Goal: Information Seeking & Learning: Understand process/instructions

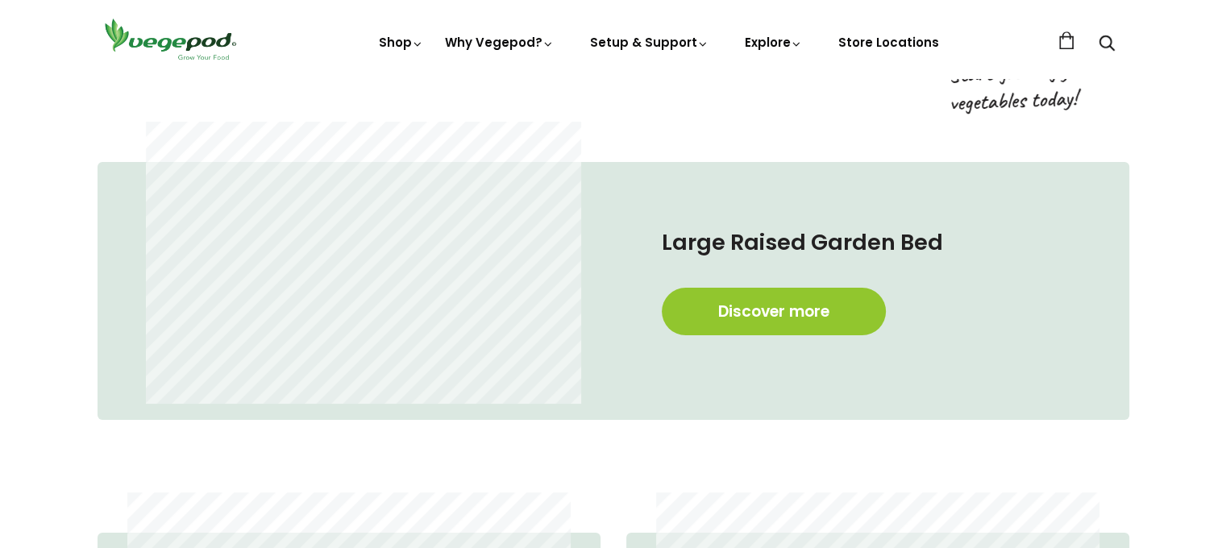
scroll to position [887, 0]
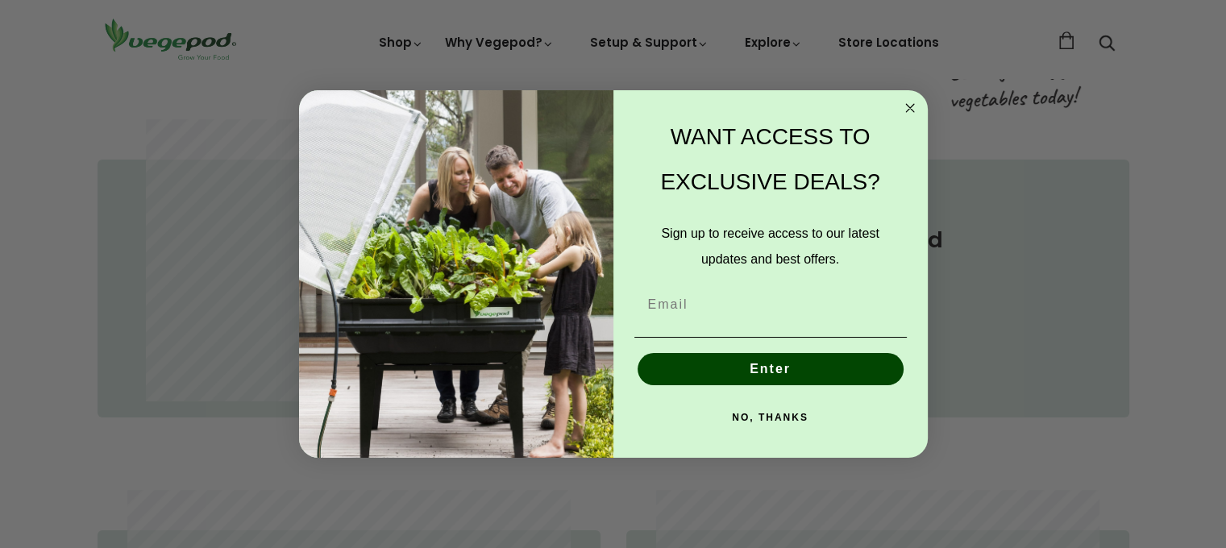
click at [916, 105] on circle "Close dialog" at bounding box center [910, 107] width 19 height 19
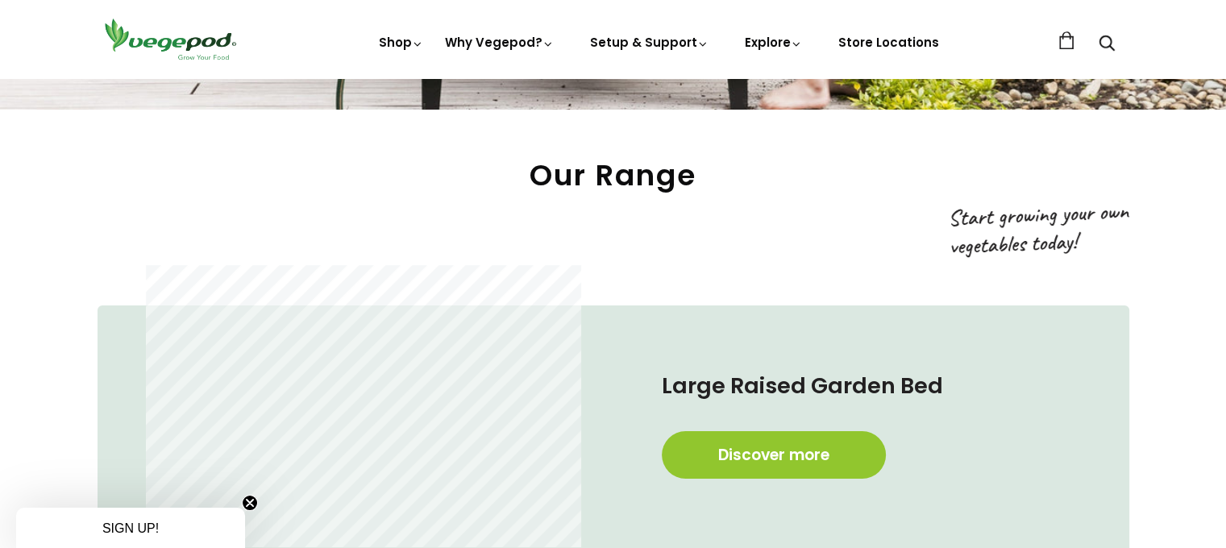
scroll to position [968, 0]
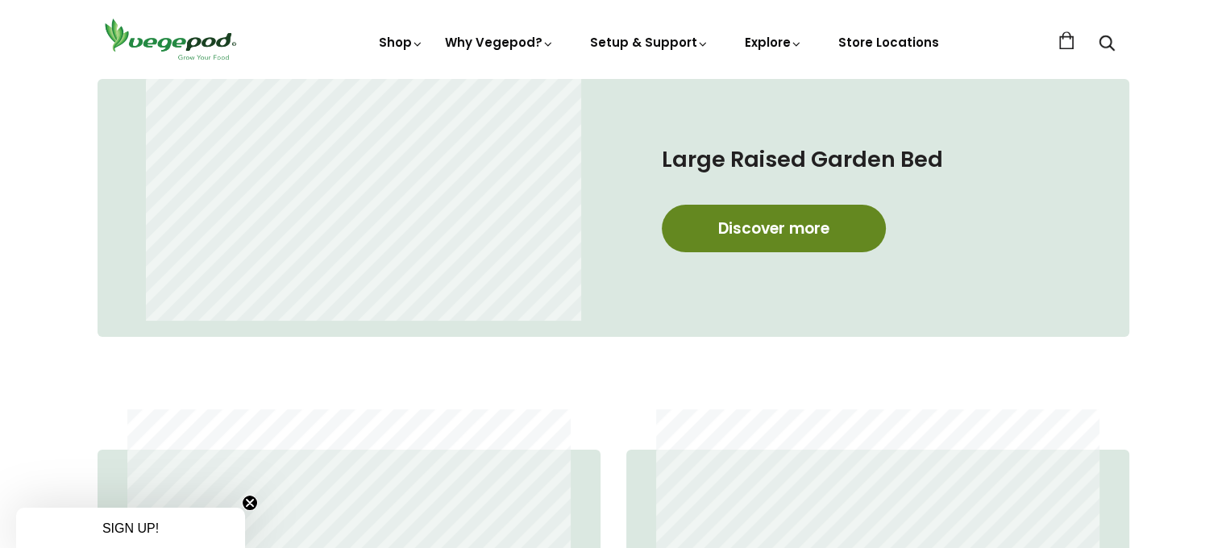
click at [742, 225] on link "Discover more" at bounding box center [774, 229] width 224 height 48
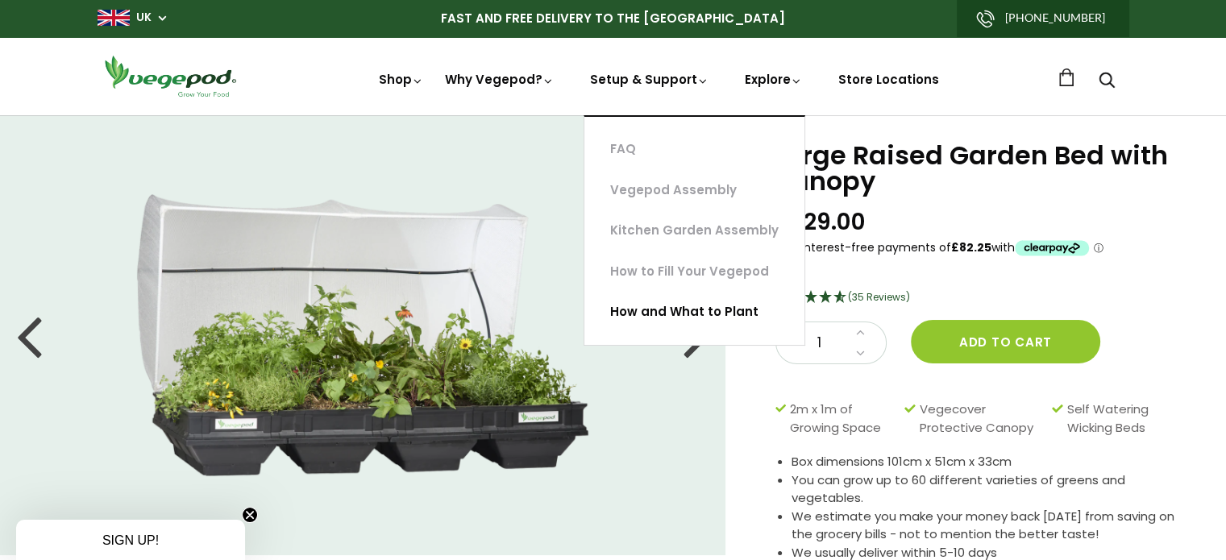
click at [635, 310] on link "How and What to Plant" at bounding box center [695, 312] width 220 height 41
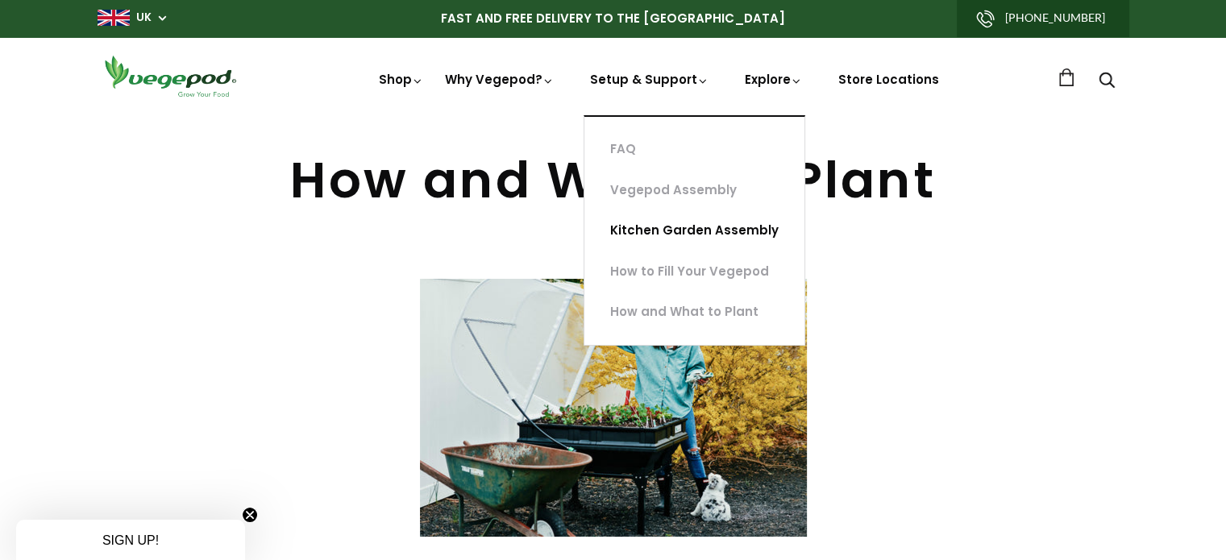
click at [651, 230] on link "Kitchen Garden Assembly" at bounding box center [695, 230] width 220 height 41
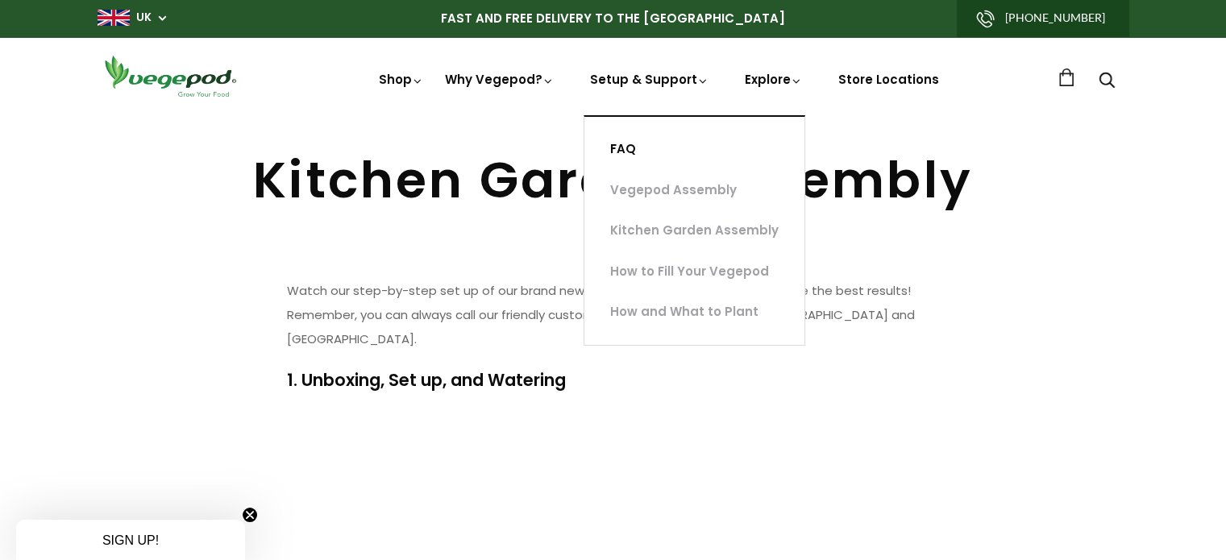
click at [620, 144] on link "FAQ" at bounding box center [695, 149] width 220 height 41
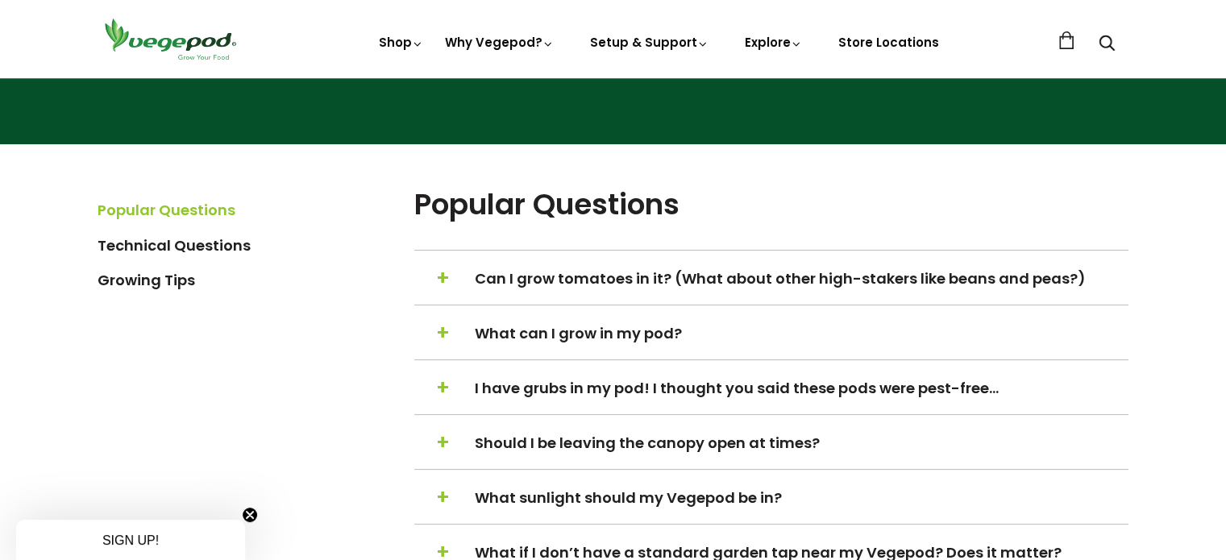
scroll to position [323, 0]
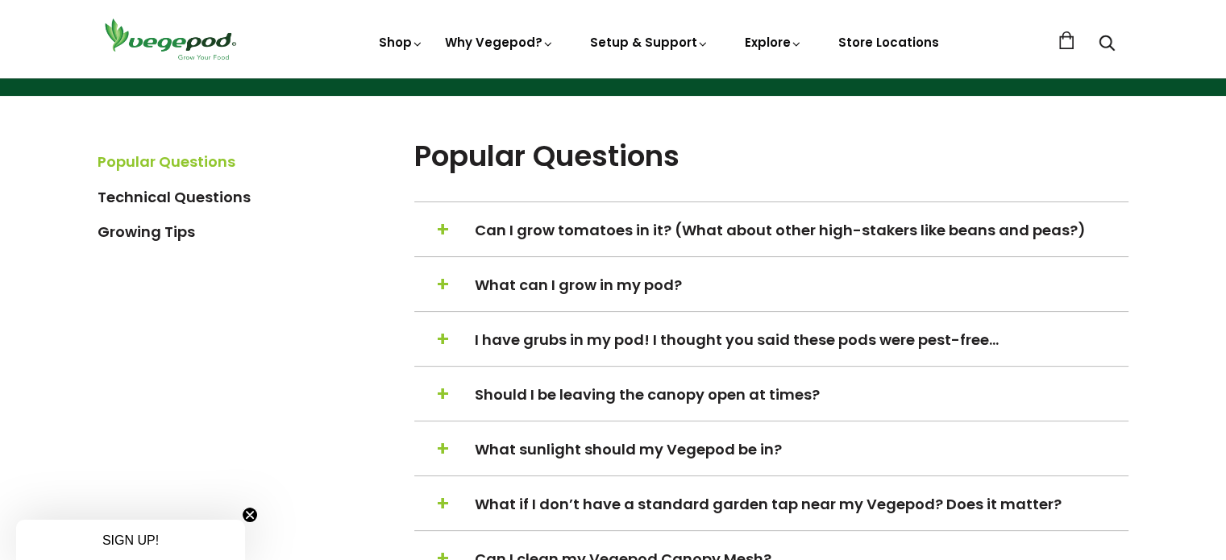
click at [444, 286] on span "+" at bounding box center [443, 285] width 14 height 31
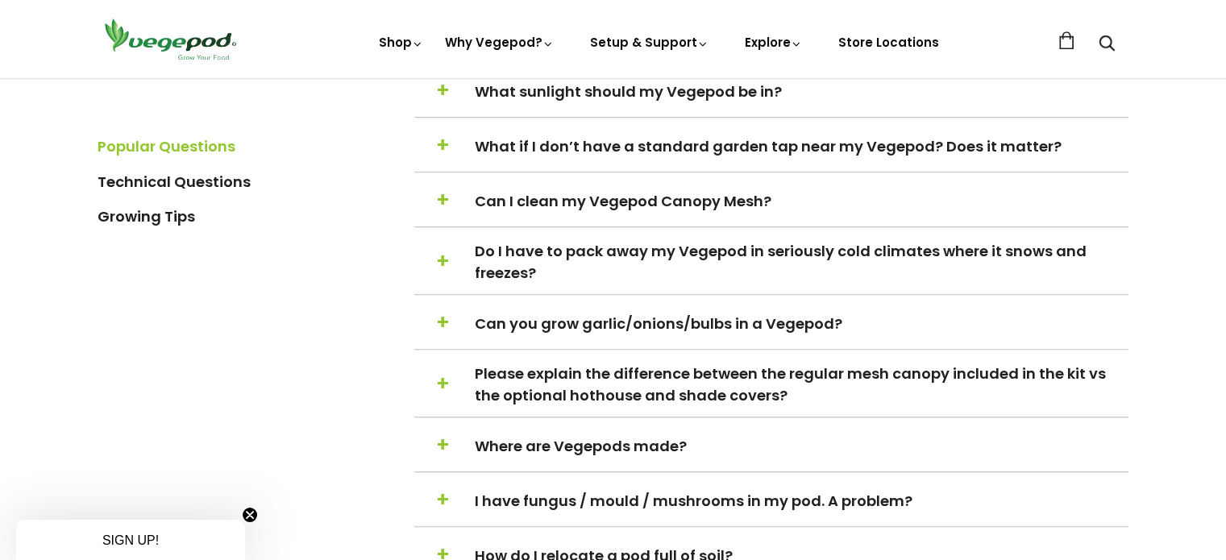
scroll to position [1209, 0]
